Goal: Task Accomplishment & Management: Manage account settings

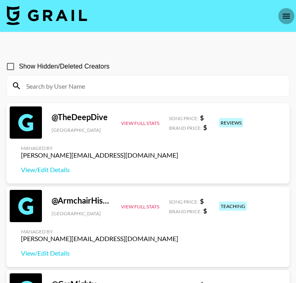
click at [289, 17] on icon "open drawer" at bounding box center [286, 16] width 7 height 5
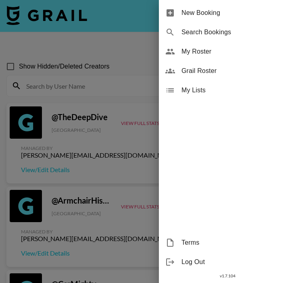
click at [217, 56] on span "My Roster" at bounding box center [236, 52] width 108 height 10
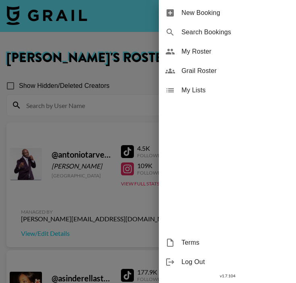
click at [112, 115] on div at bounding box center [148, 141] width 296 height 283
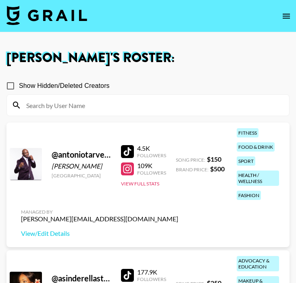
click at [113, 105] on input at bounding box center [152, 105] width 263 height 13
type input "j"
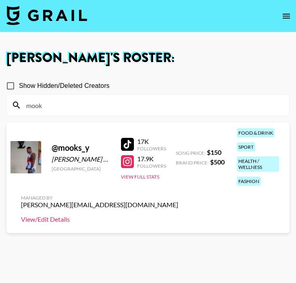
type input "mook"
click at [58, 216] on link "View/Edit Details" at bounding box center [99, 220] width 157 height 8
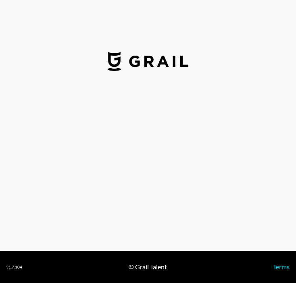
select select "USD"
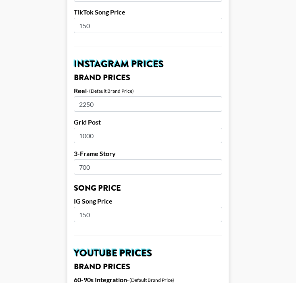
scroll to position [350, 0]
